Goal: Task Accomplishment & Management: Use online tool/utility

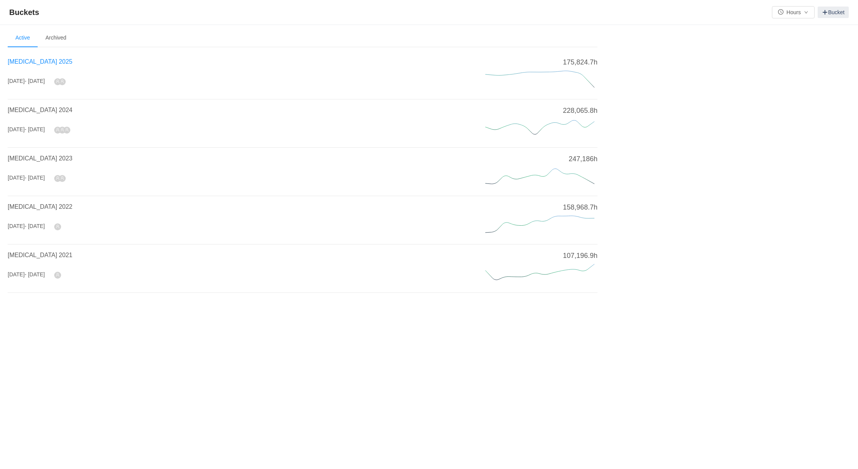
click at [29, 61] on span "[MEDICAL_DATA] 2025" at bounding box center [40, 61] width 65 height 7
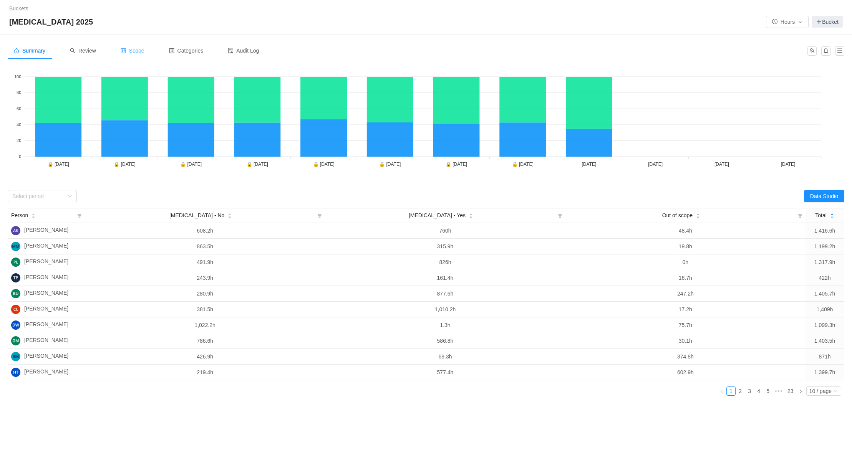
click at [137, 50] on span "Scope" at bounding box center [133, 51] width 24 height 6
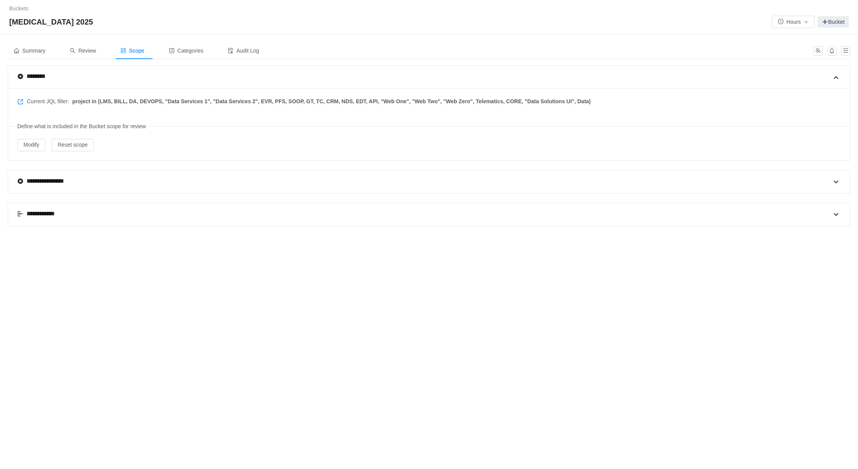
click at [44, 211] on div "**********" at bounding box center [39, 213] width 45 height 9
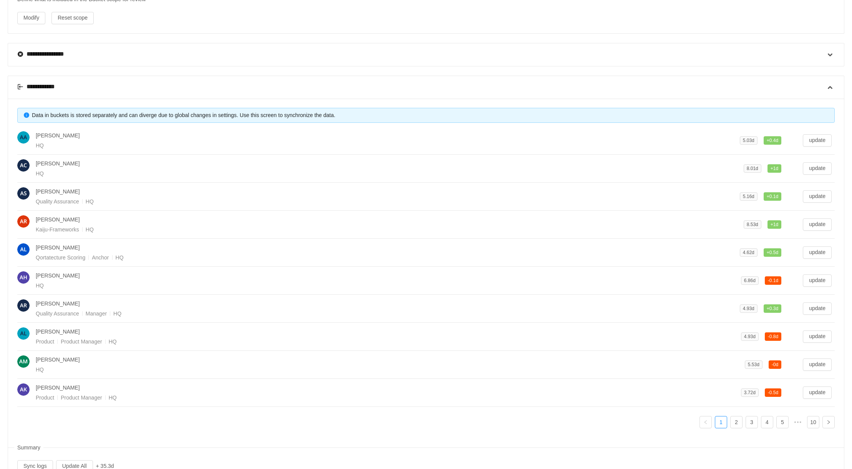
scroll to position [156, 0]
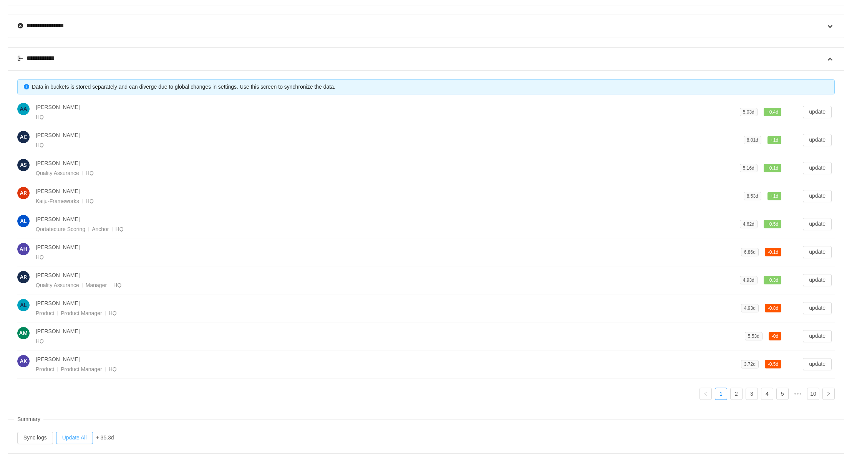
click at [79, 432] on button "Update All" at bounding box center [74, 438] width 37 height 12
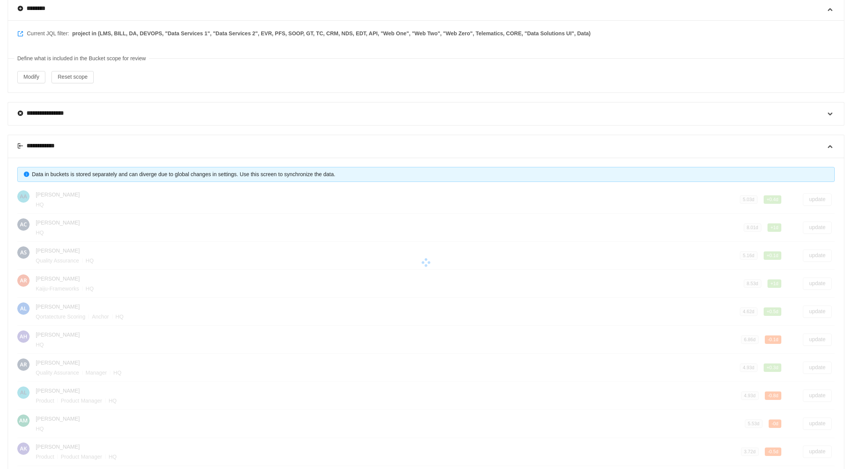
scroll to position [0, 0]
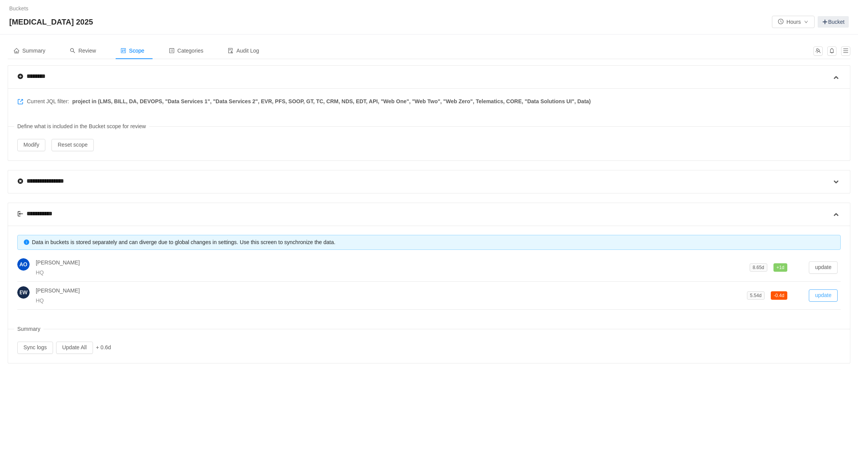
click at [817, 293] on button "update" at bounding box center [823, 296] width 29 height 12
click at [824, 262] on button "update" at bounding box center [823, 268] width 29 height 12
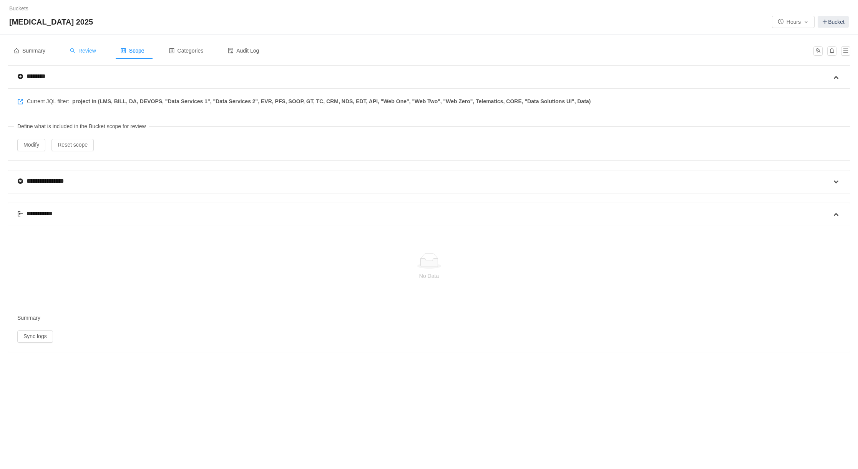
click at [88, 49] on span "Review" at bounding box center [83, 51] width 26 height 6
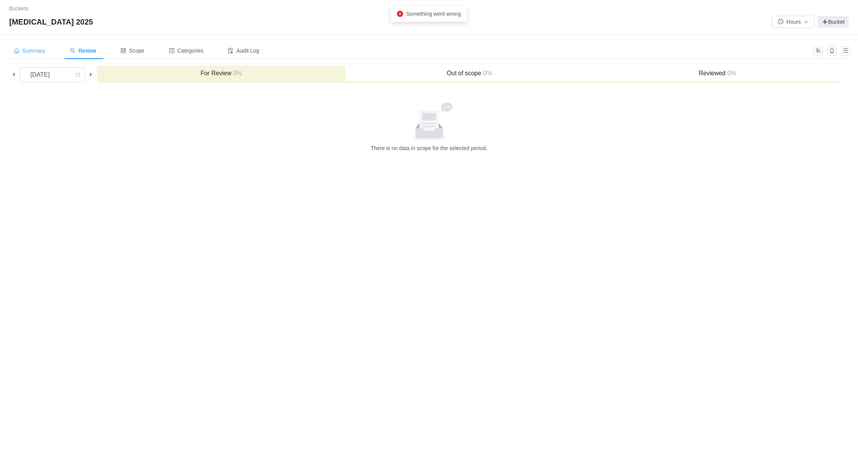
click at [38, 52] on span "Summary" at bounding box center [29, 51] width 31 height 6
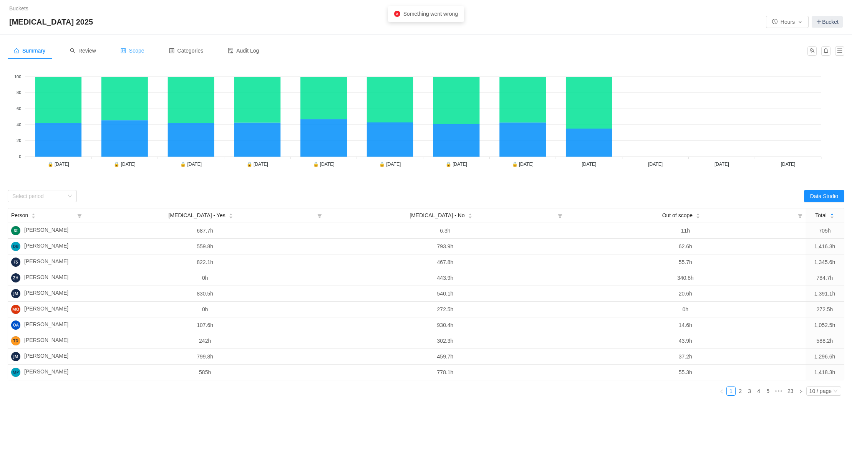
click at [138, 50] on span "Scope" at bounding box center [133, 51] width 24 height 6
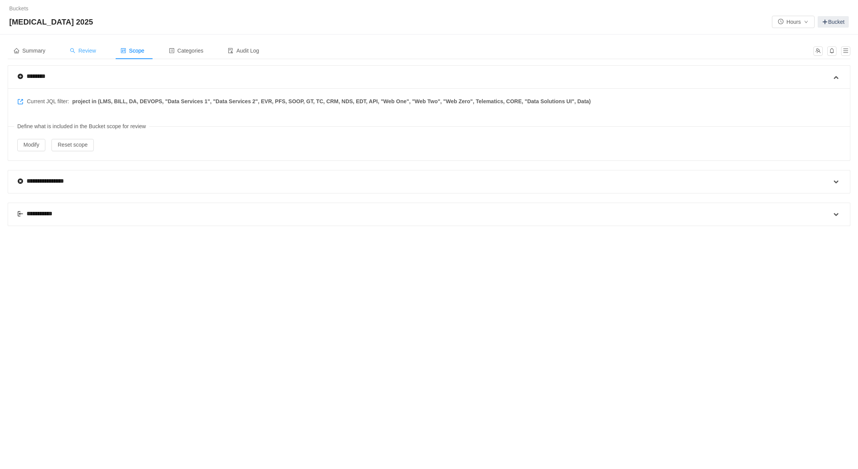
click at [89, 47] on div "Review" at bounding box center [83, 50] width 38 height 17
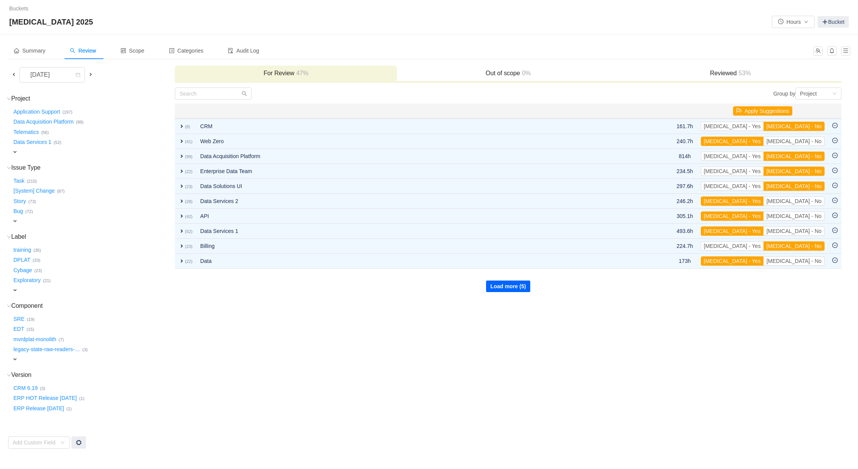
click at [499, 286] on button "Load more (5)" at bounding box center [508, 287] width 44 height 12
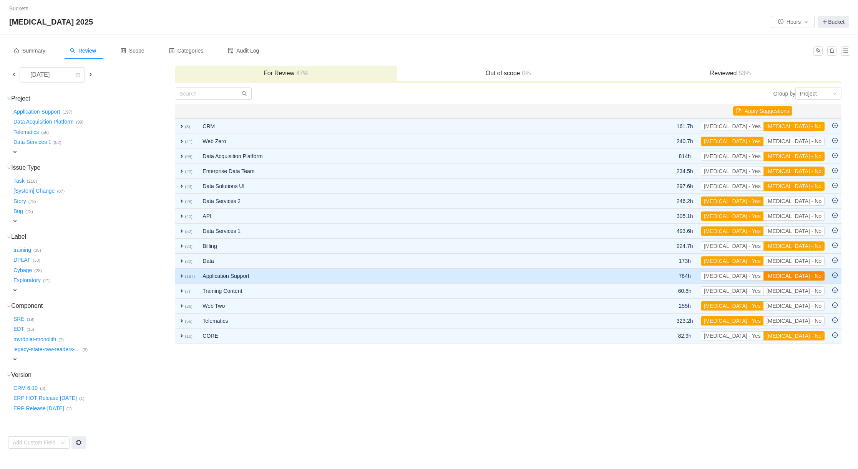
click at [803, 273] on button "[MEDICAL_DATA] - No" at bounding box center [793, 276] width 61 height 9
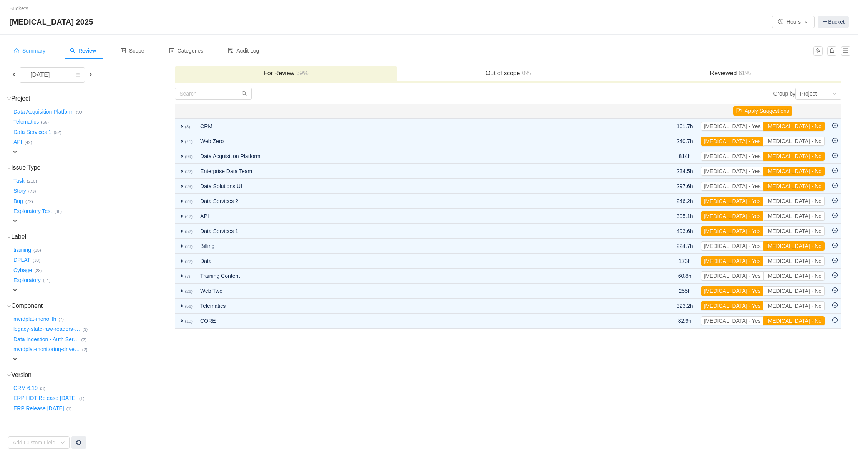
click at [35, 51] on span "Summary" at bounding box center [29, 51] width 31 height 6
